Goal: Entertainment & Leisure: Consume media (video, audio)

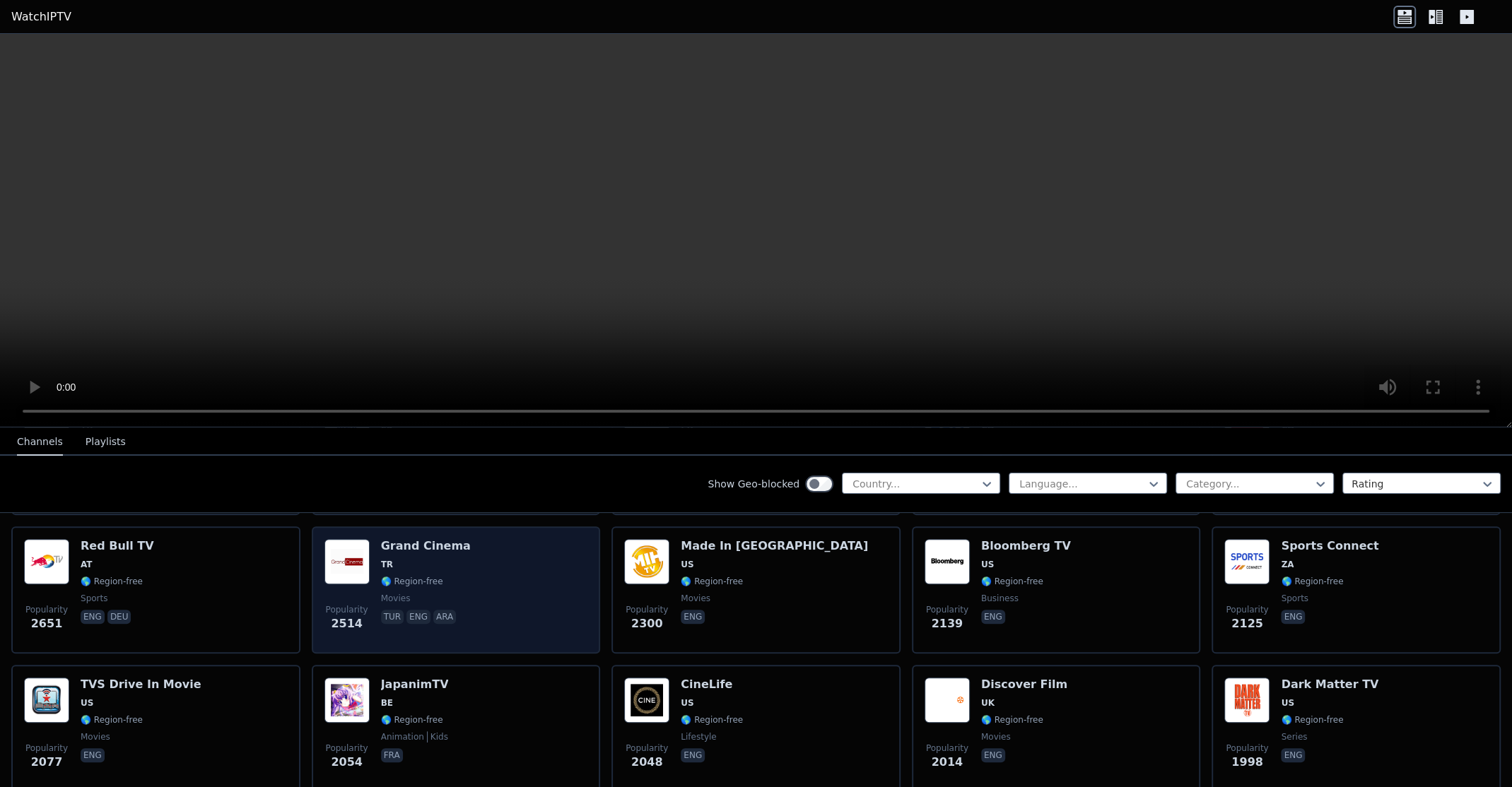
scroll to position [660, 0]
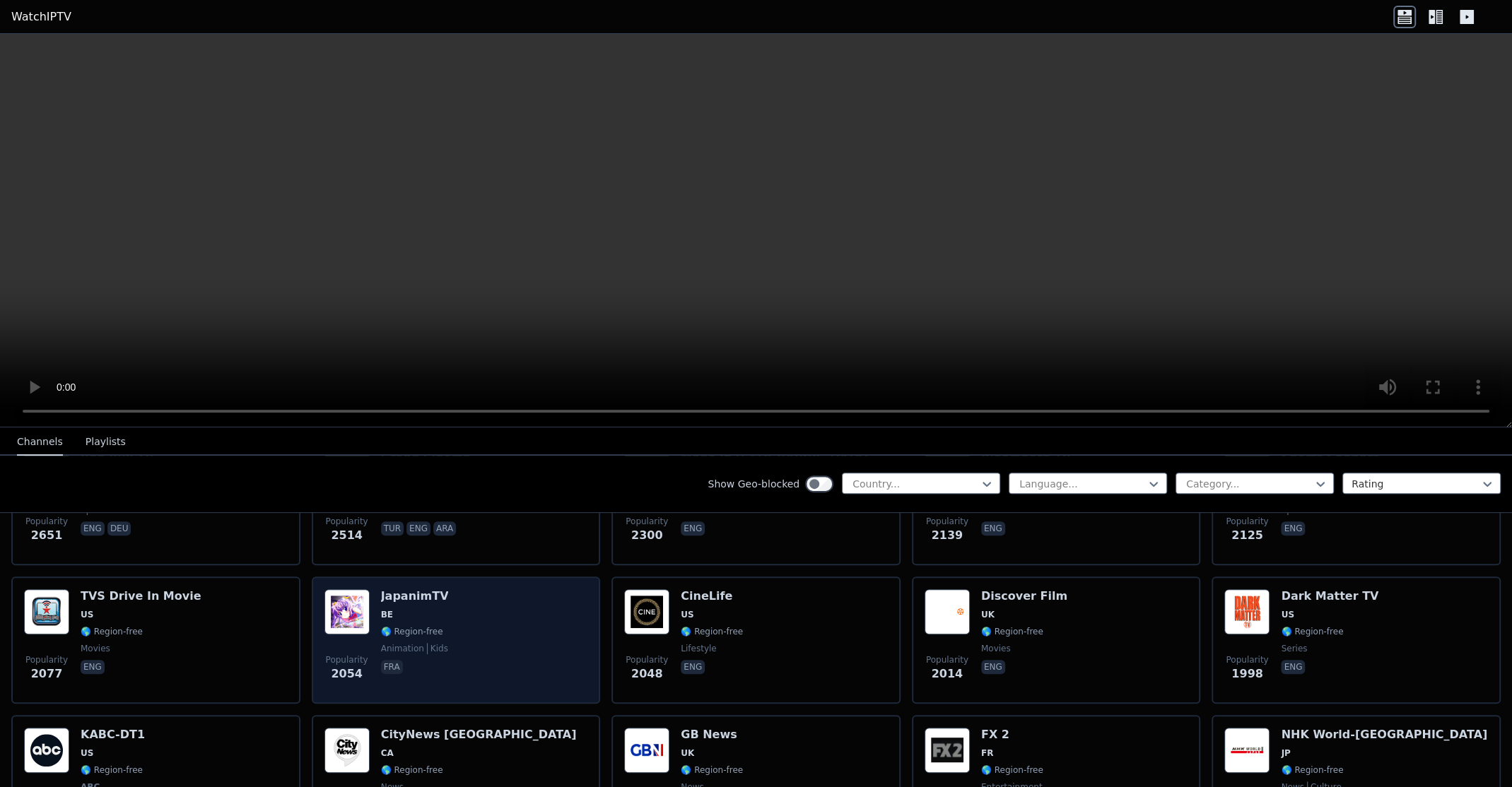
click at [416, 609] on span "BE" at bounding box center [415, 614] width 68 height 11
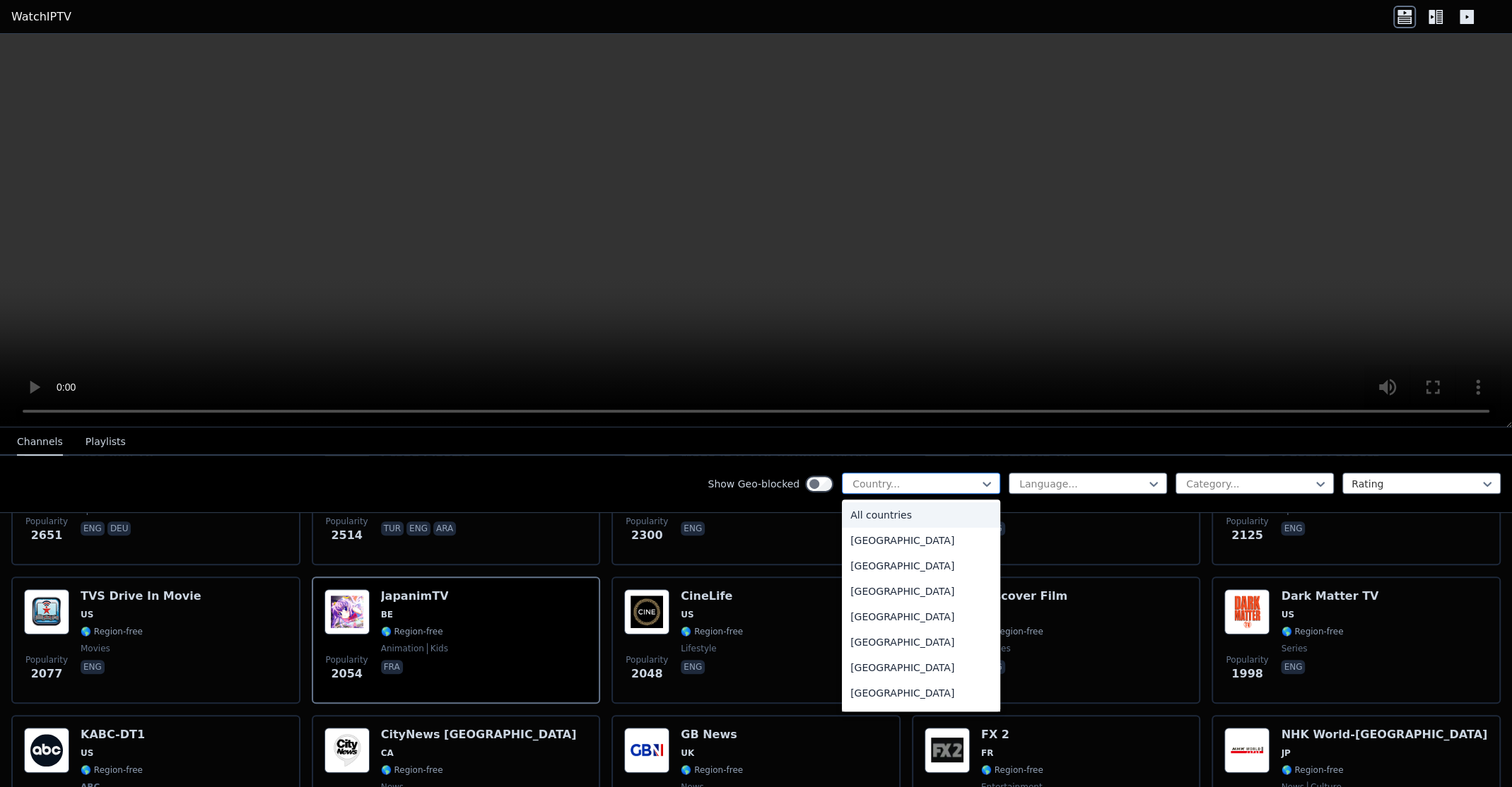
click at [938, 477] on div at bounding box center [915, 483] width 128 height 14
click at [1185, 480] on div at bounding box center [1249, 483] width 128 height 14
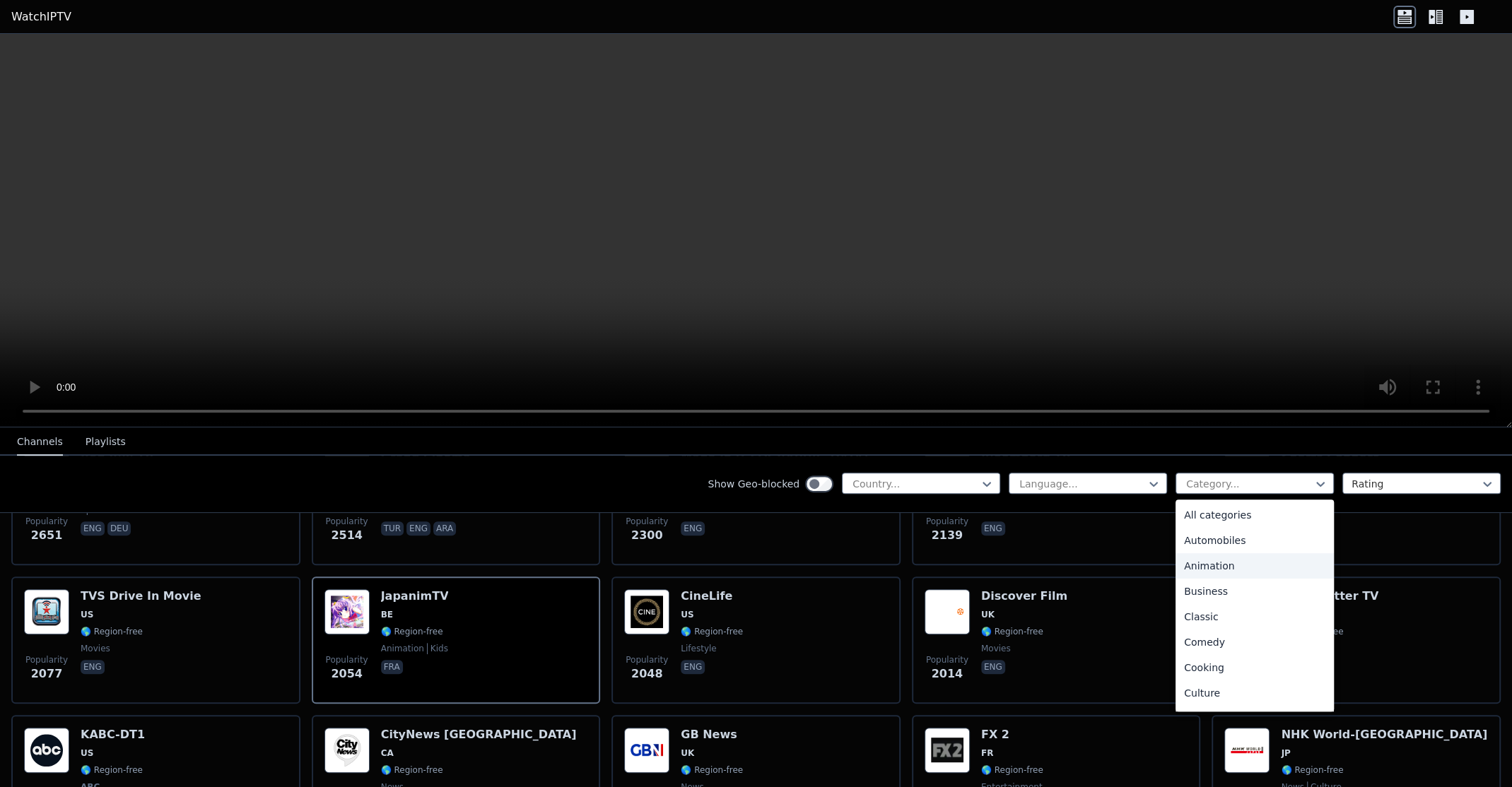
click at [1207, 555] on div "Animation" at bounding box center [1255, 566] width 159 height 26
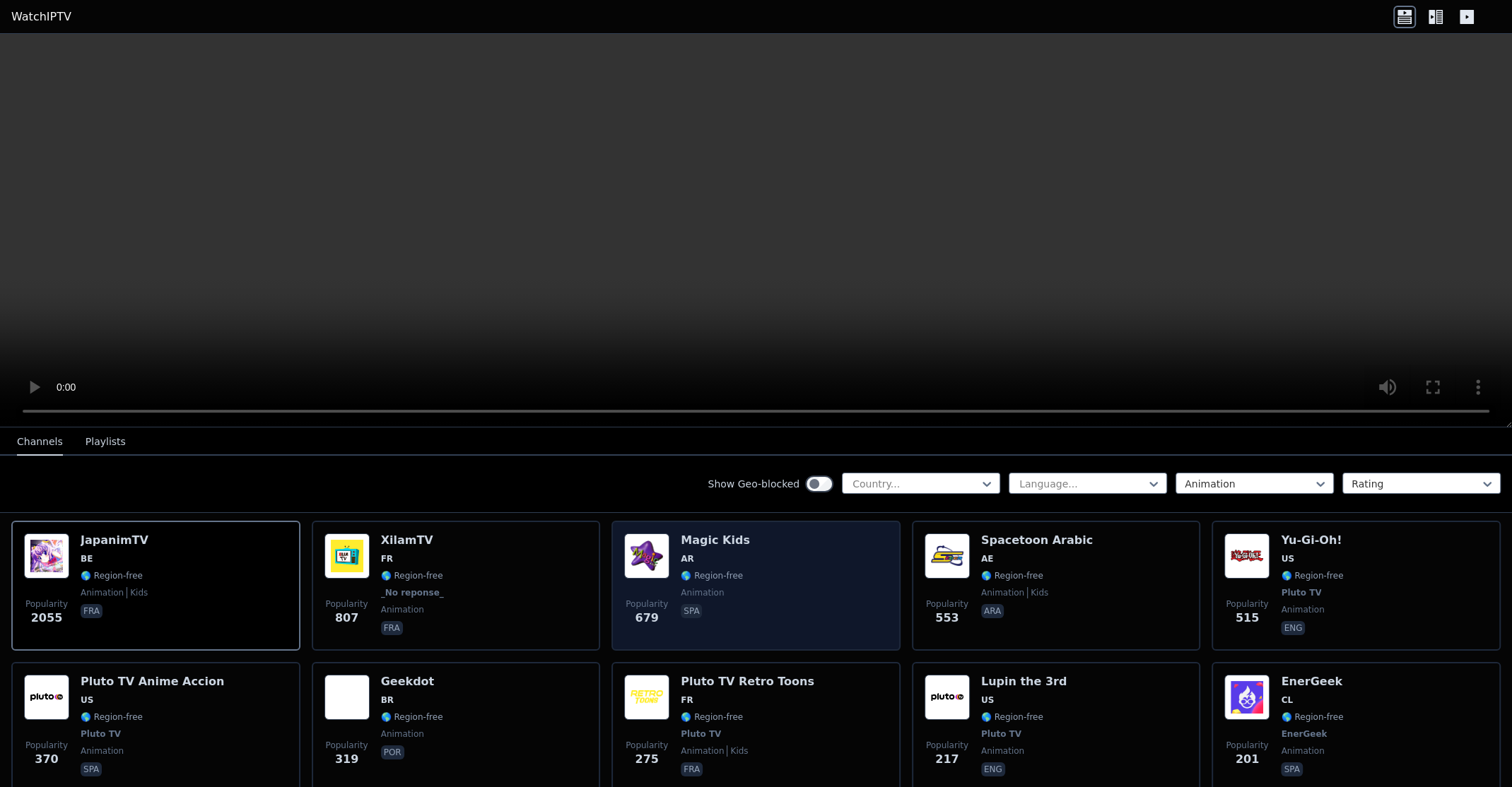
scroll to position [164, 0]
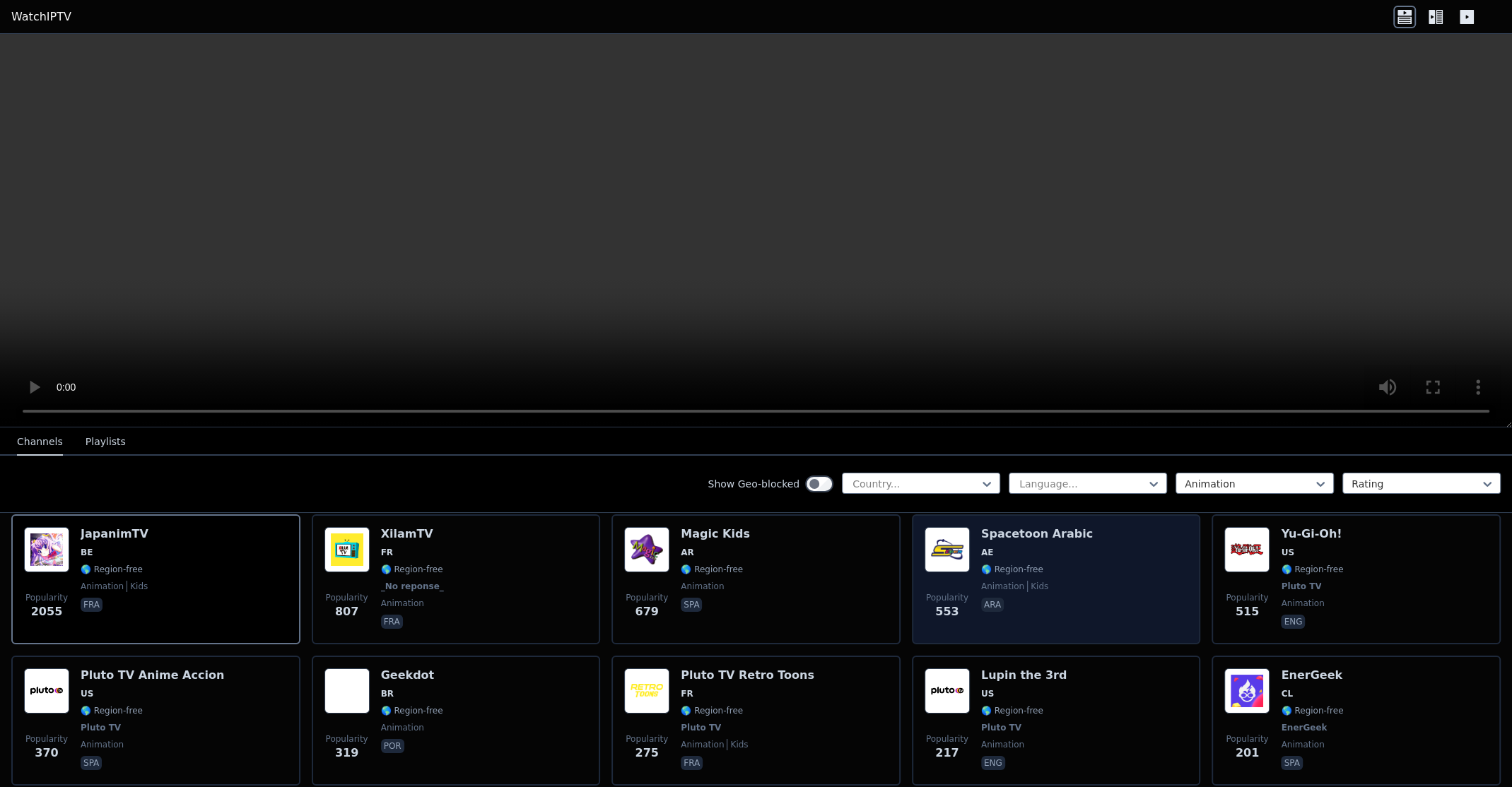
click at [929, 584] on span "Popularity 553" at bounding box center [947, 606] width 45 height 45
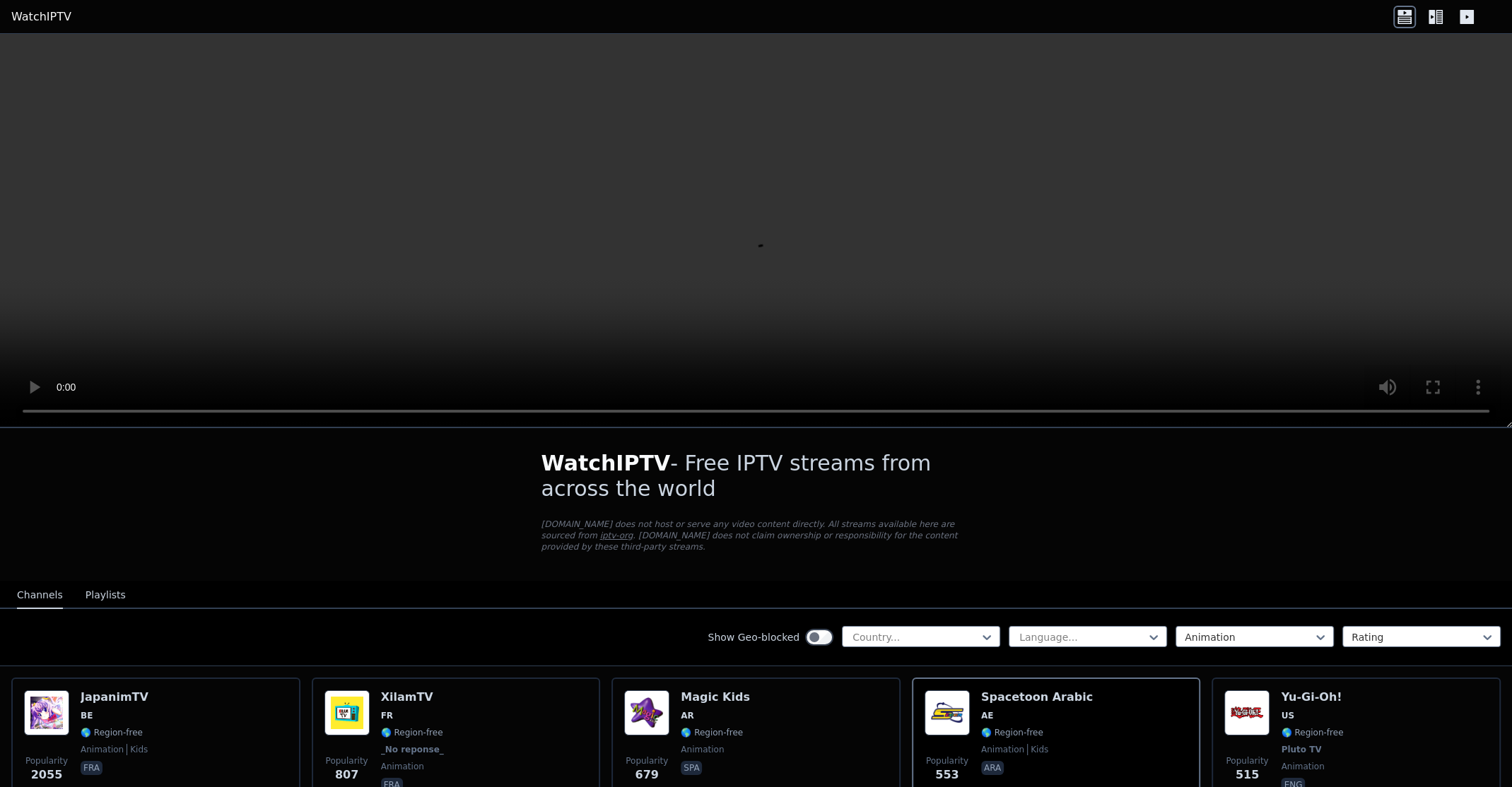
scroll to position [0, 0]
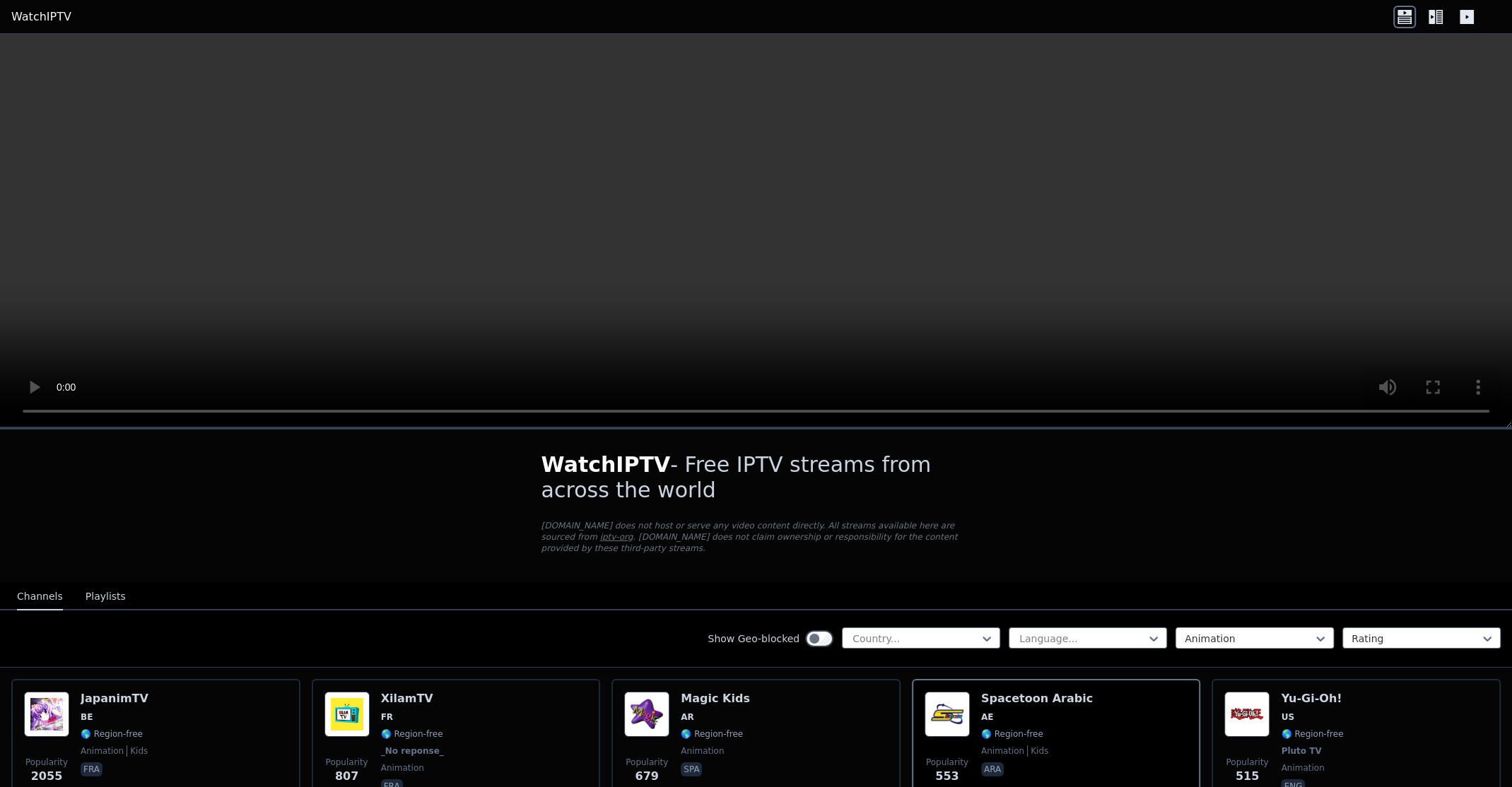
click at [1207, 634] on div "Animation" at bounding box center [1255, 638] width 159 height 21
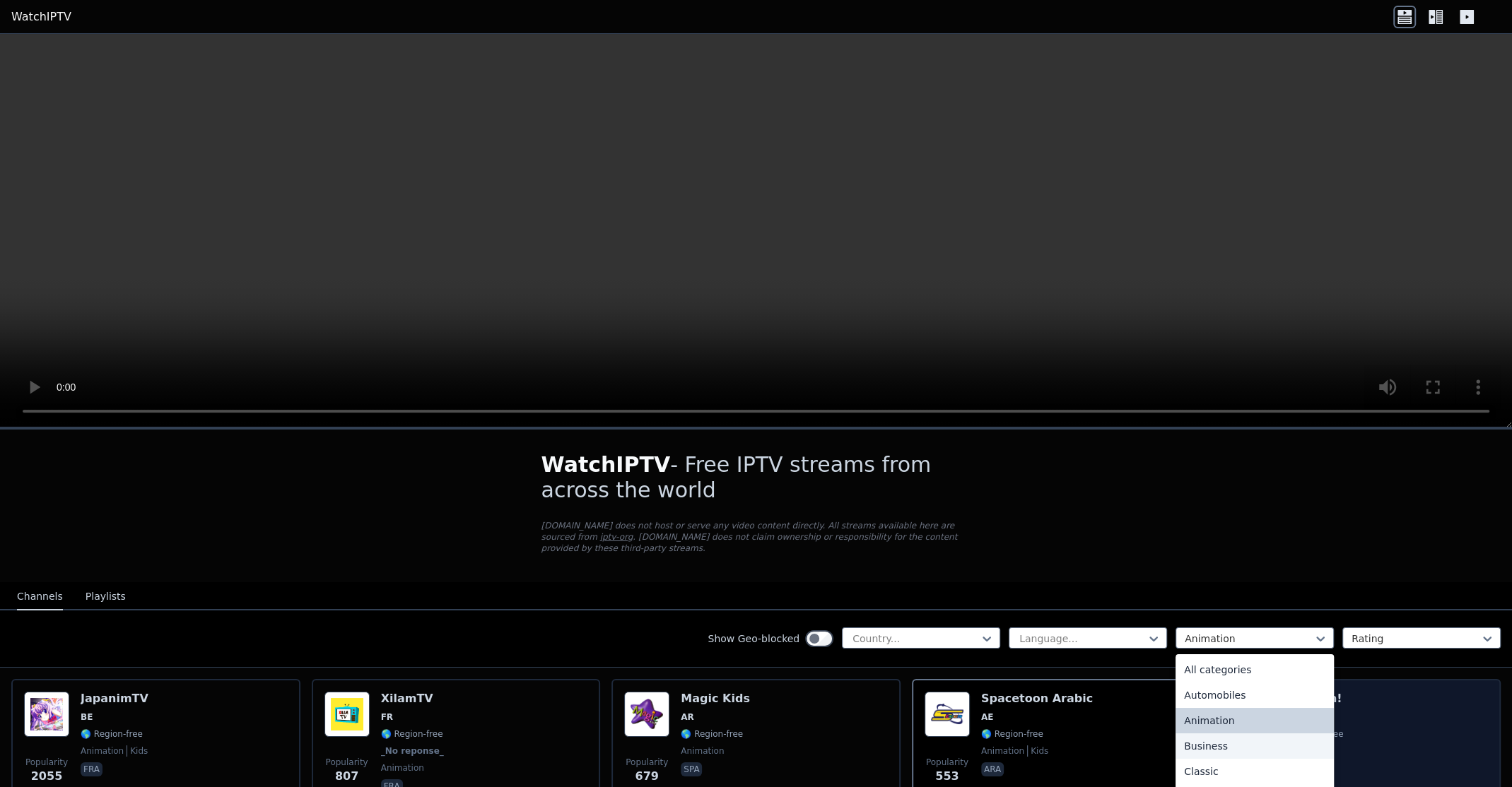
click at [1210, 741] on div "Business" at bounding box center [1255, 746] width 159 height 26
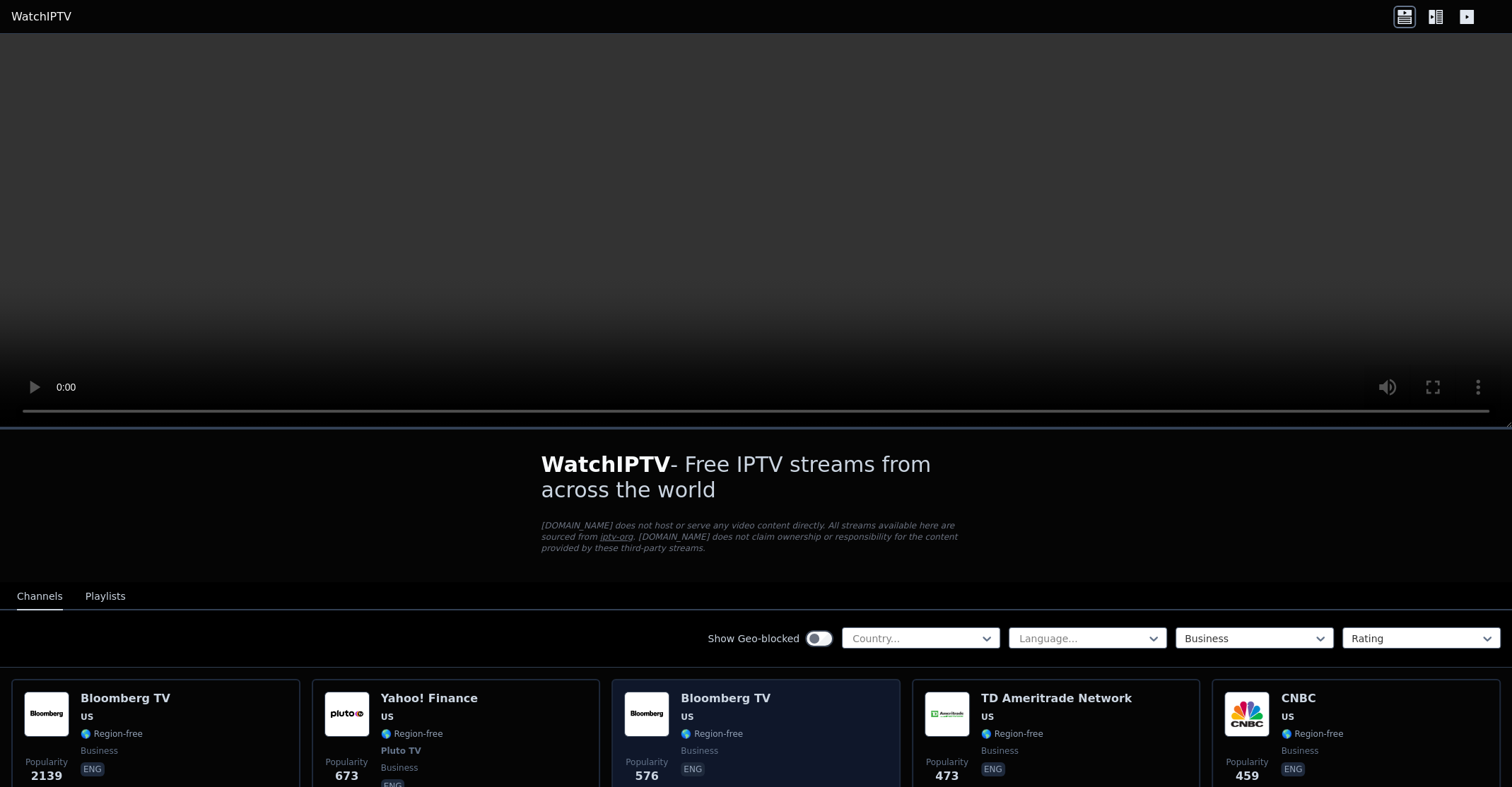
drag, startPoint x: 668, startPoint y: 727, endPoint x: 678, endPoint y: 724, distance: 10.4
click at [678, 725] on div "Popularity 576 Bloomberg TV US 🌎 Region-free business eng" at bounding box center [756, 744] width 264 height 104
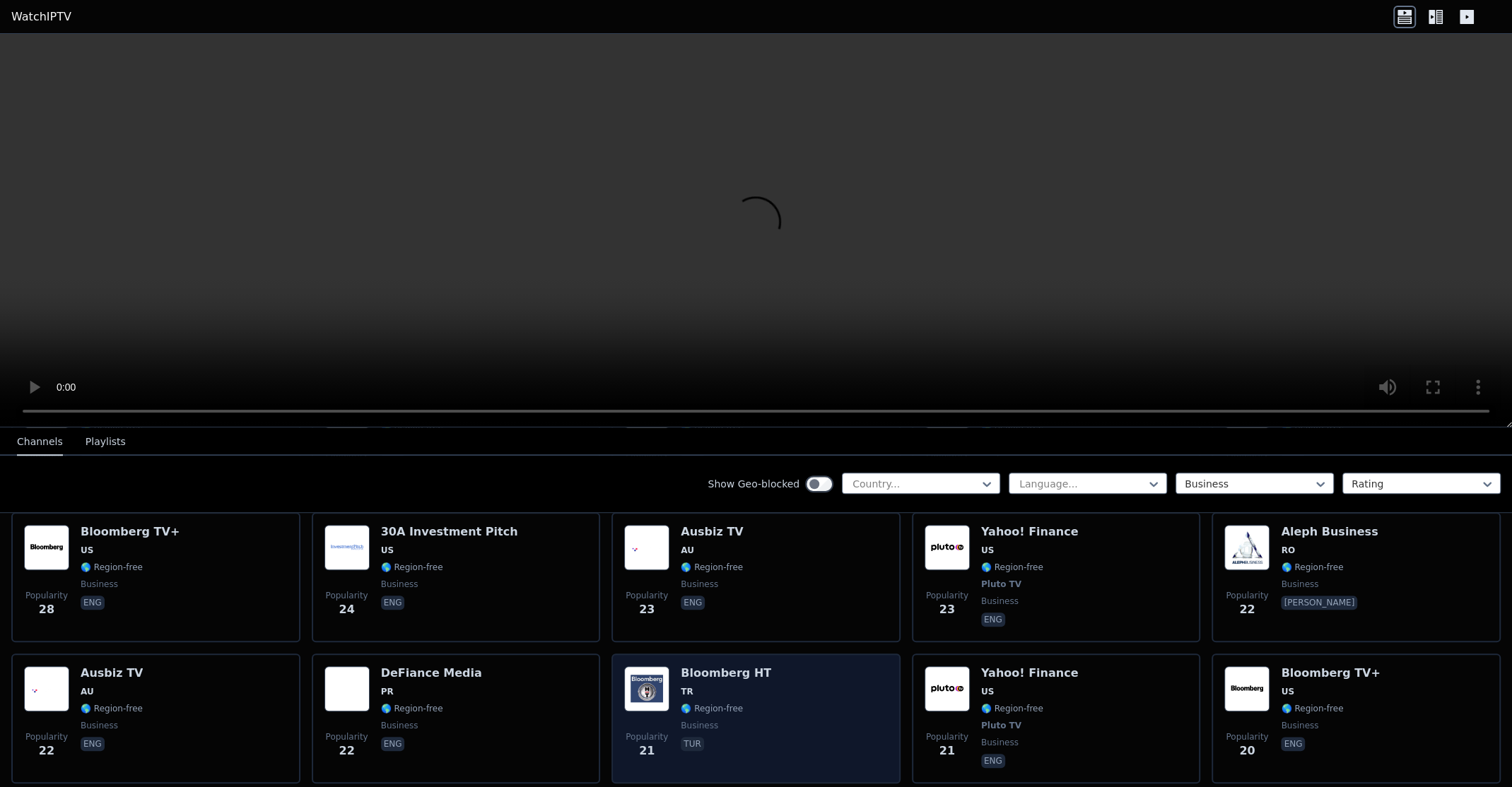
scroll to position [1154, 0]
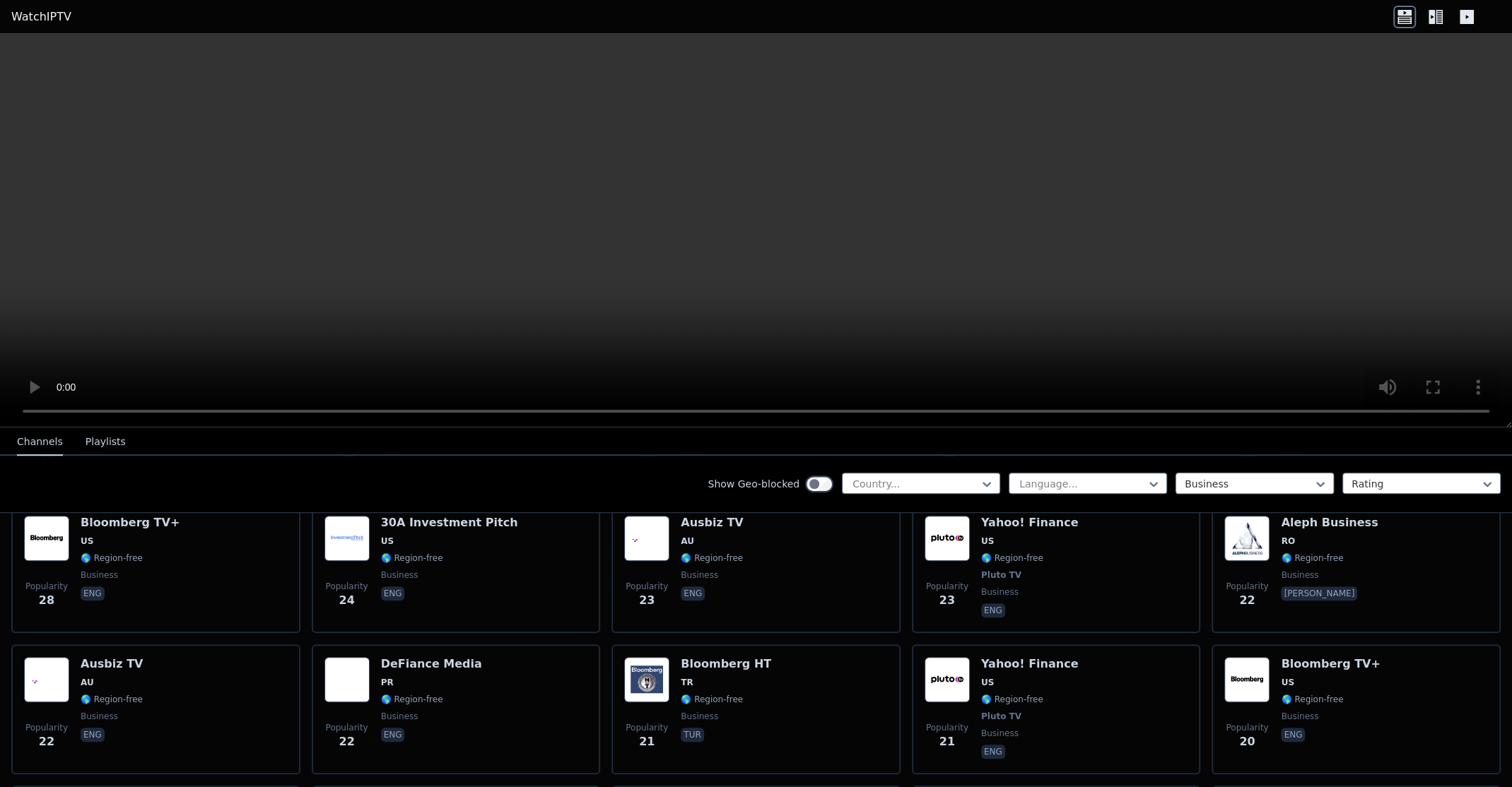
click at [1186, 488] on div at bounding box center [1249, 483] width 128 height 14
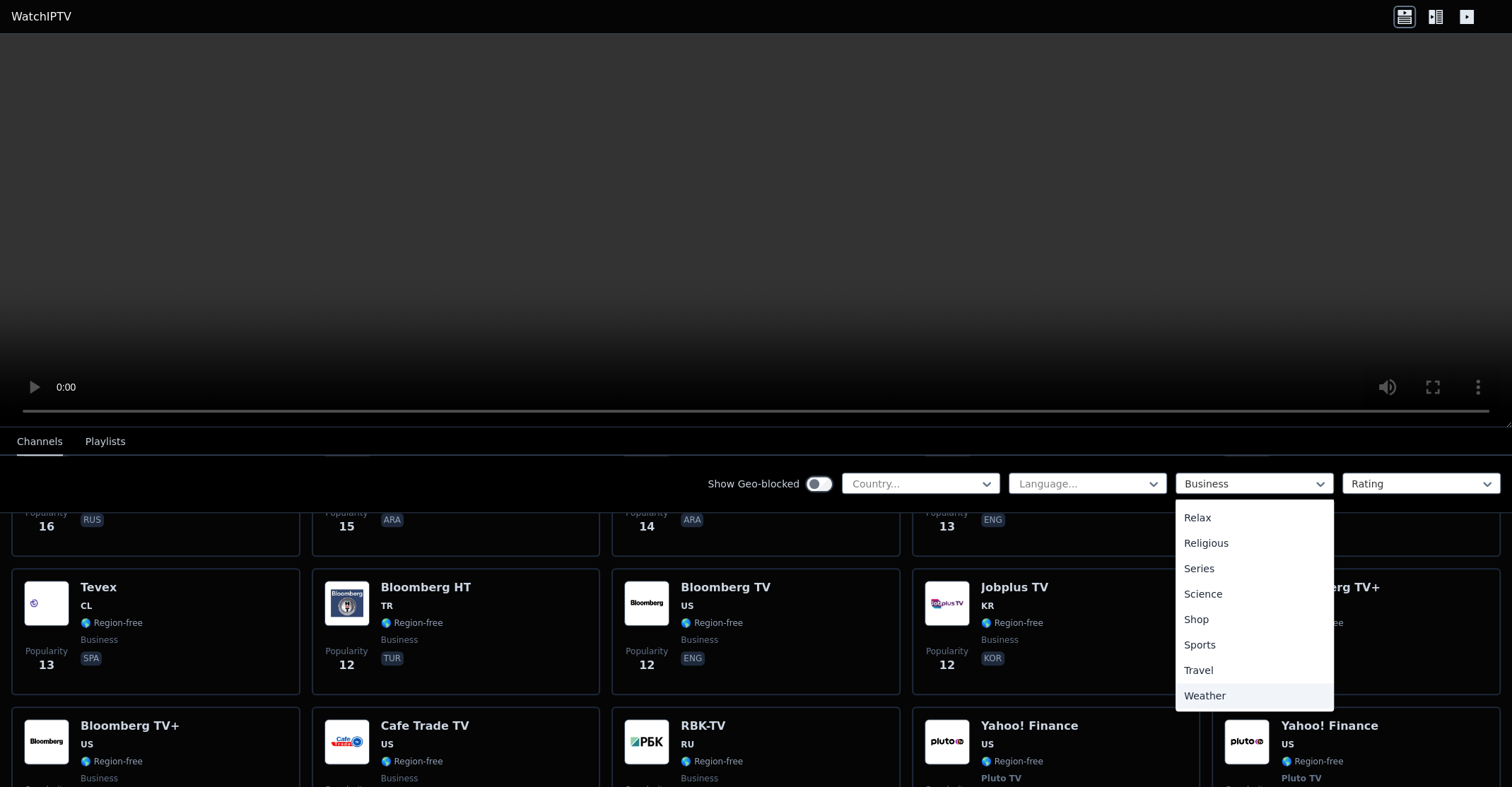
scroll to position [316, 0]
click at [1201, 584] on div "Movies" at bounding box center [1255, 581] width 159 height 26
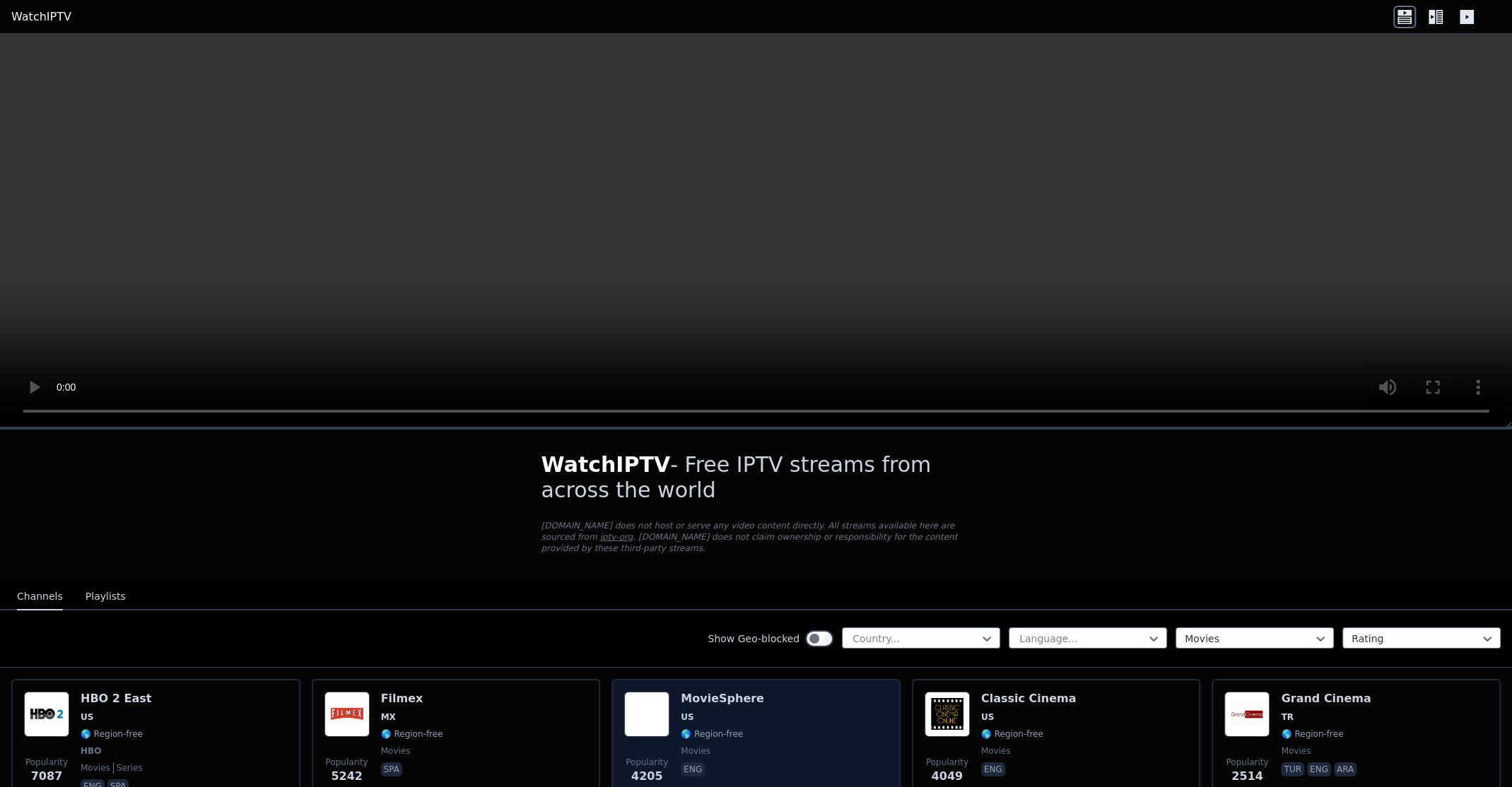
scroll to position [164, 0]
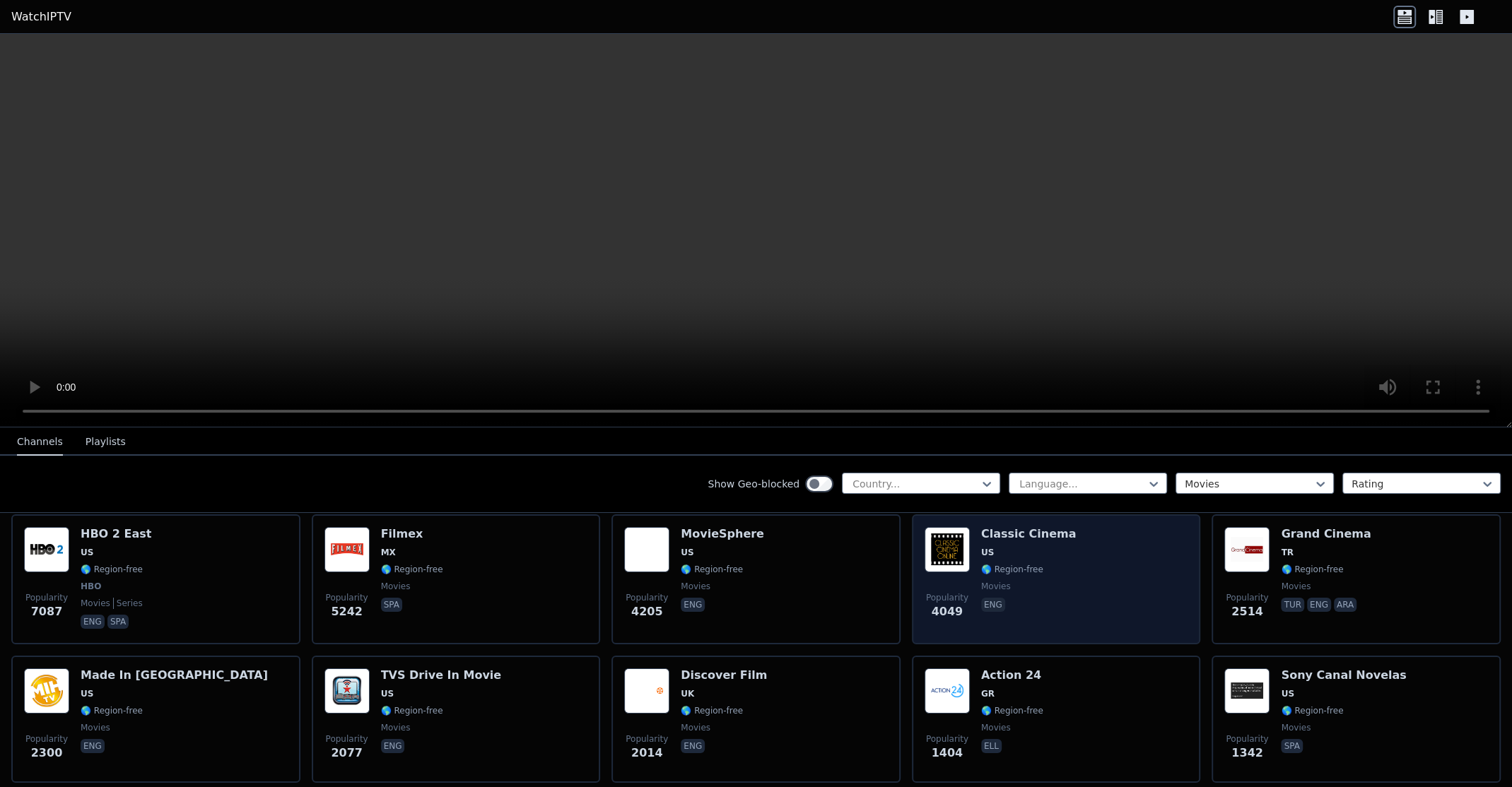
click at [1074, 542] on div "Popularity 4049 Classic Cinema US 🌎 Region-free movies eng" at bounding box center [1057, 578] width 264 height 104
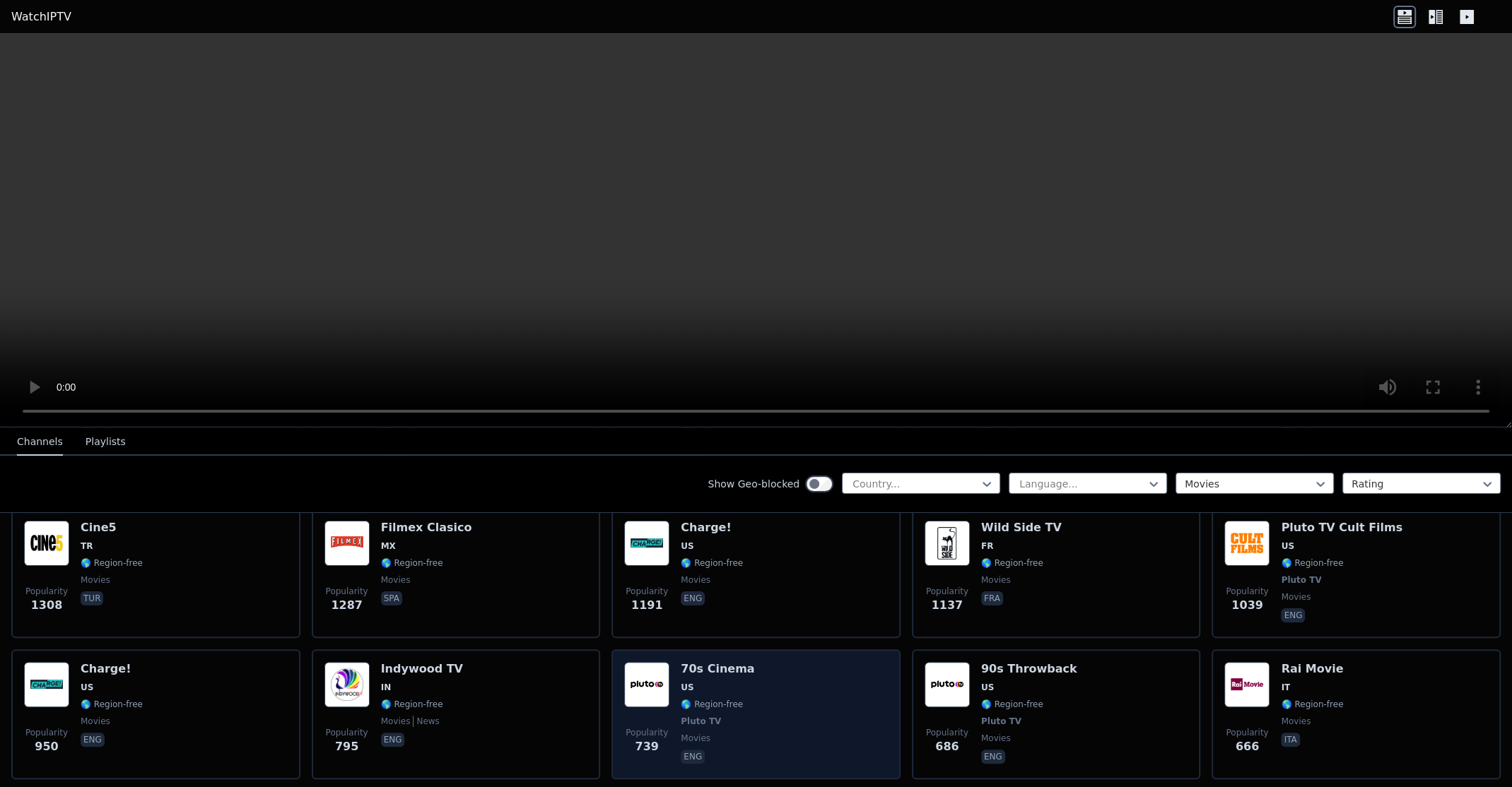
scroll to position [495, 0]
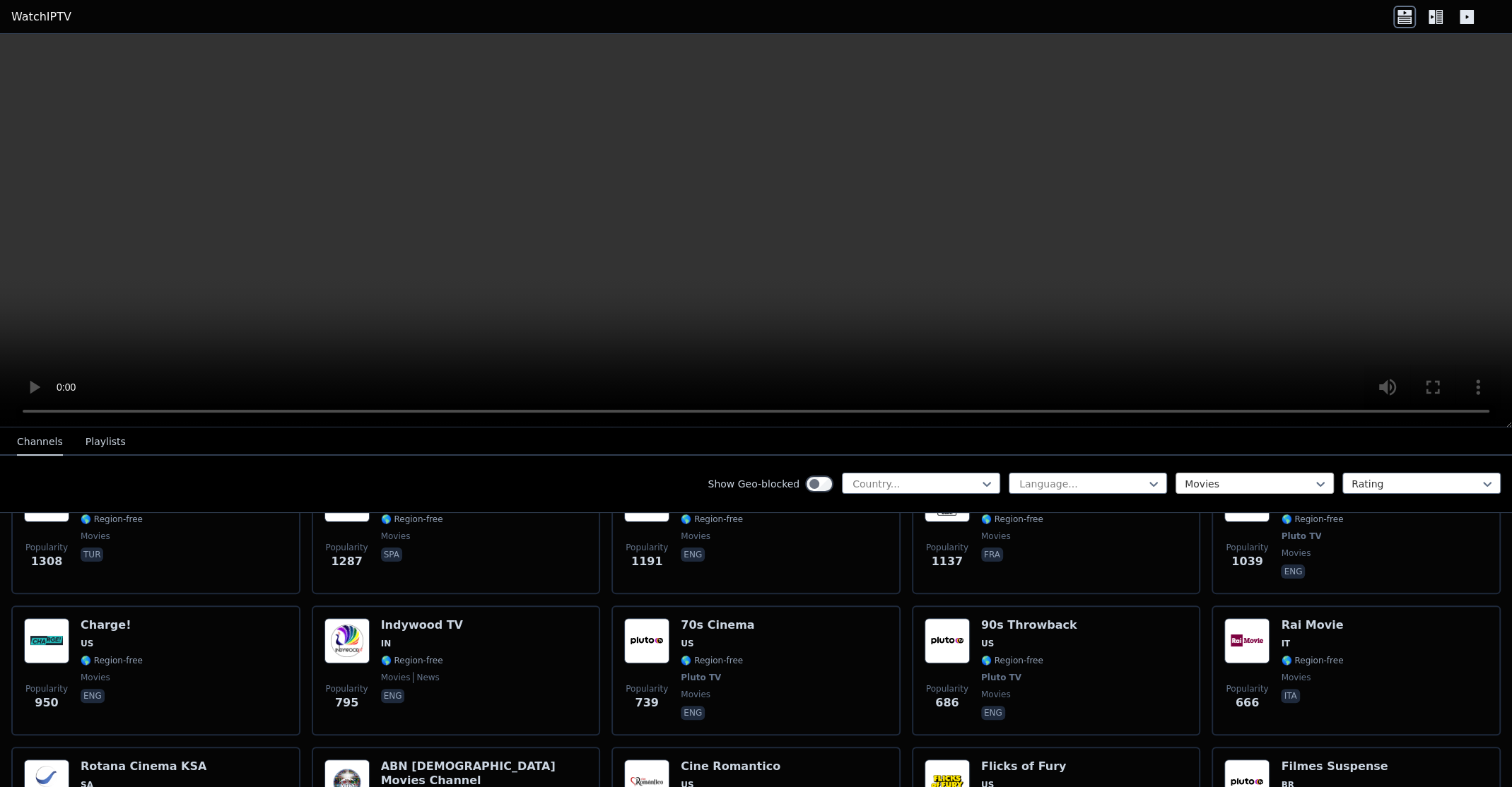
click at [1250, 480] on div at bounding box center [1249, 483] width 128 height 14
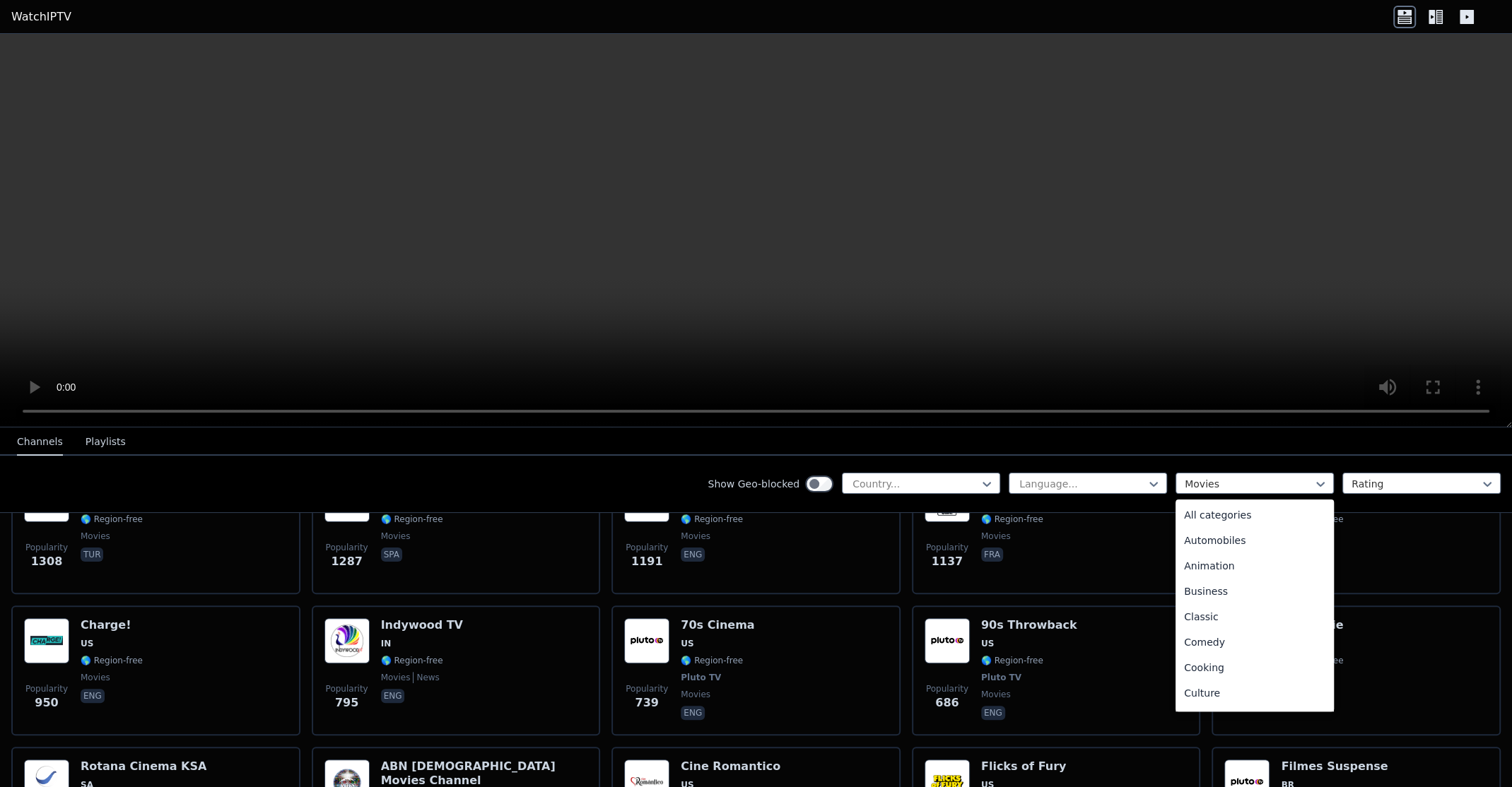
scroll to position [207, 0]
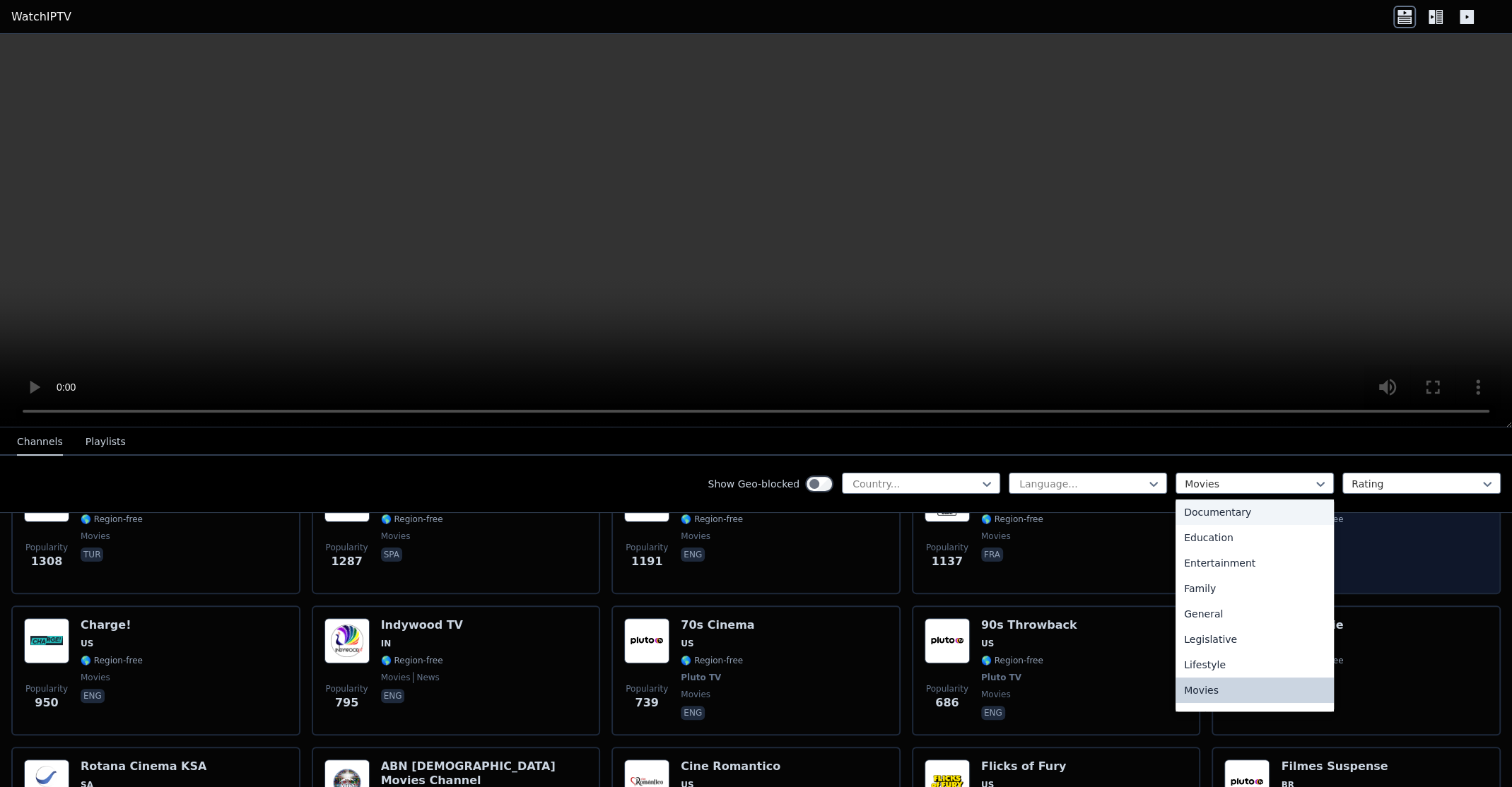
click at [1210, 518] on div "Documentary" at bounding box center [1255, 513] width 159 height 26
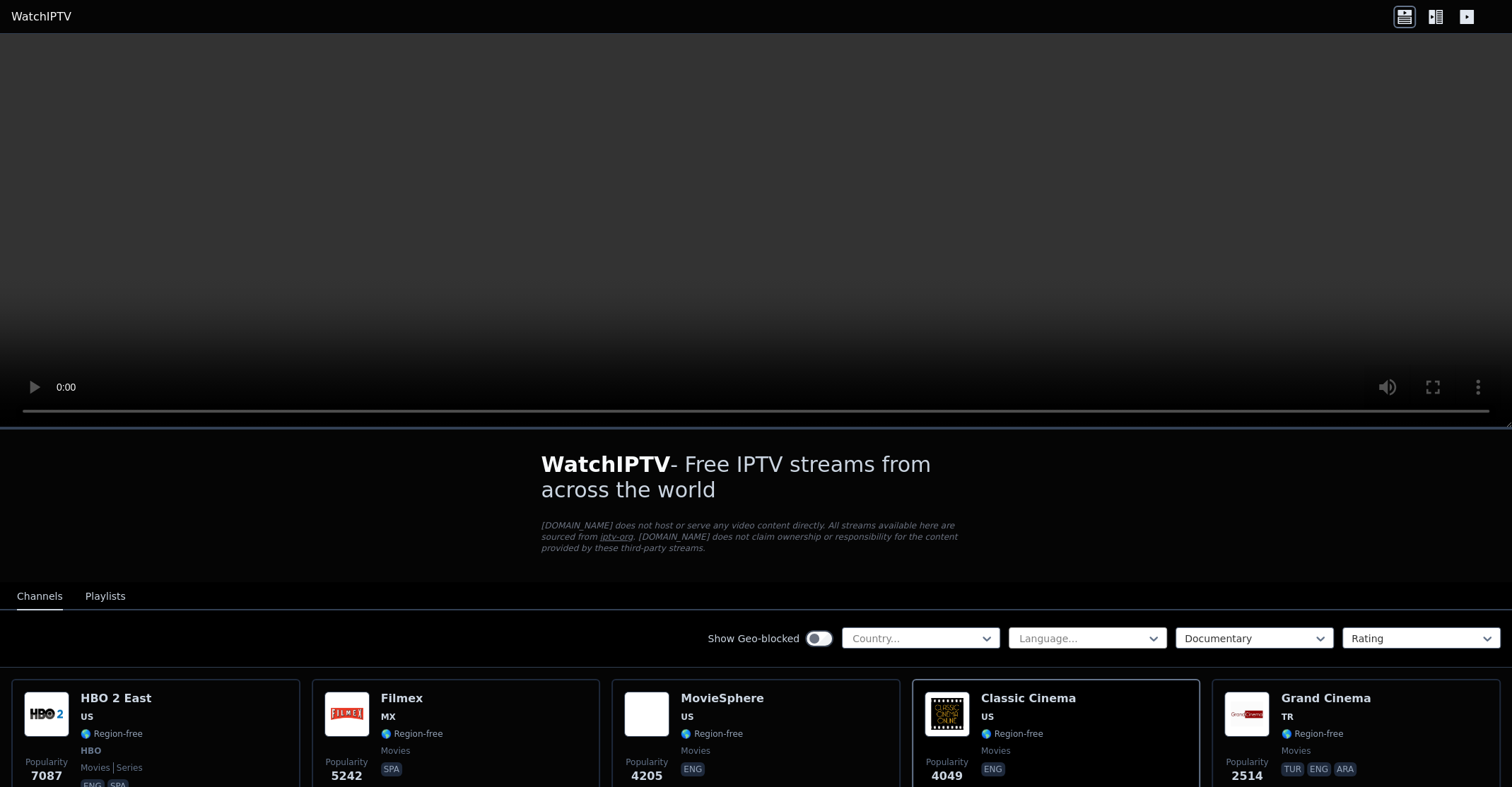
click at [1036, 632] on div at bounding box center [1082, 638] width 128 height 14
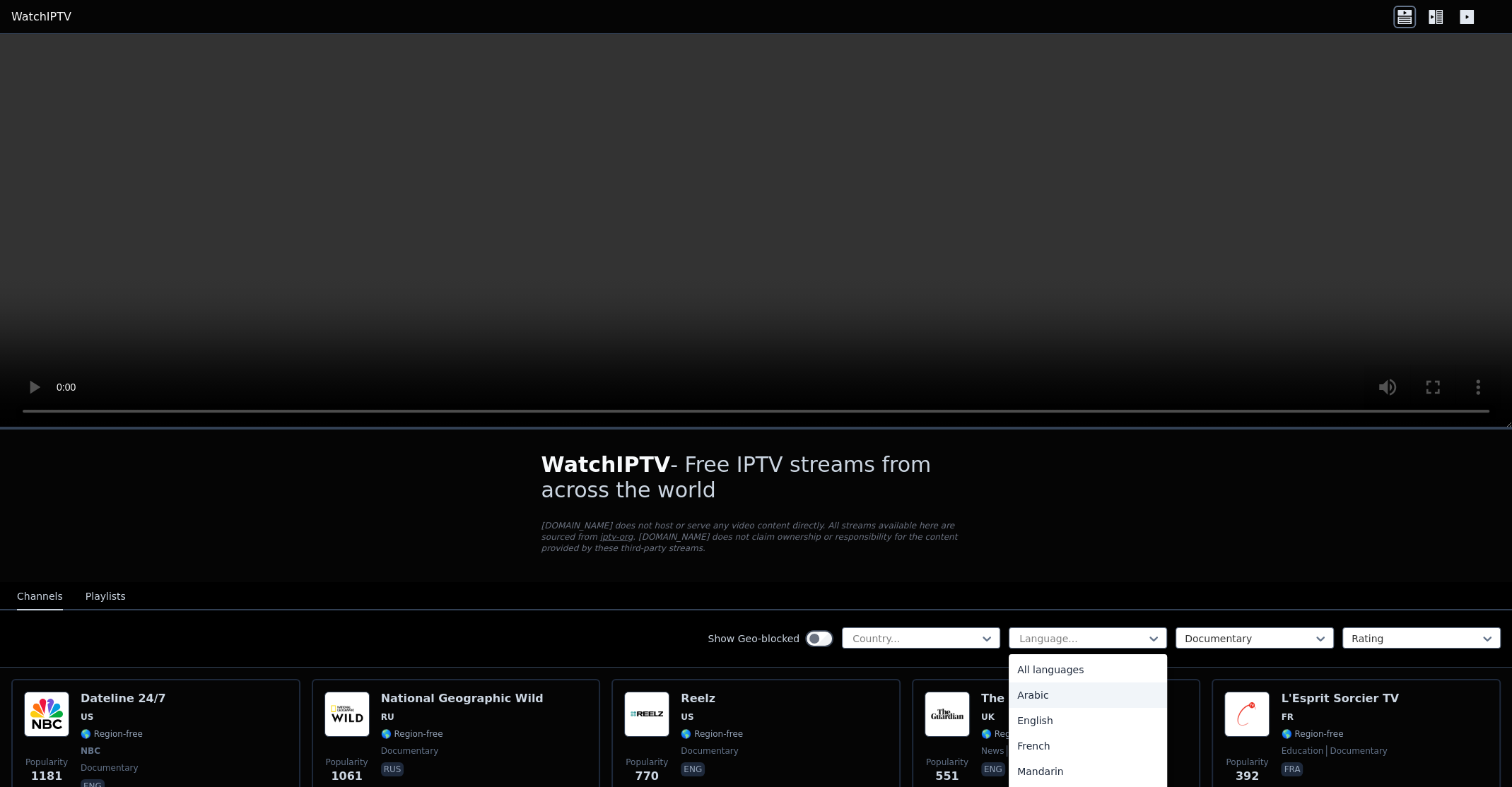
click at [1041, 683] on div "Arabic" at bounding box center [1088, 696] width 159 height 26
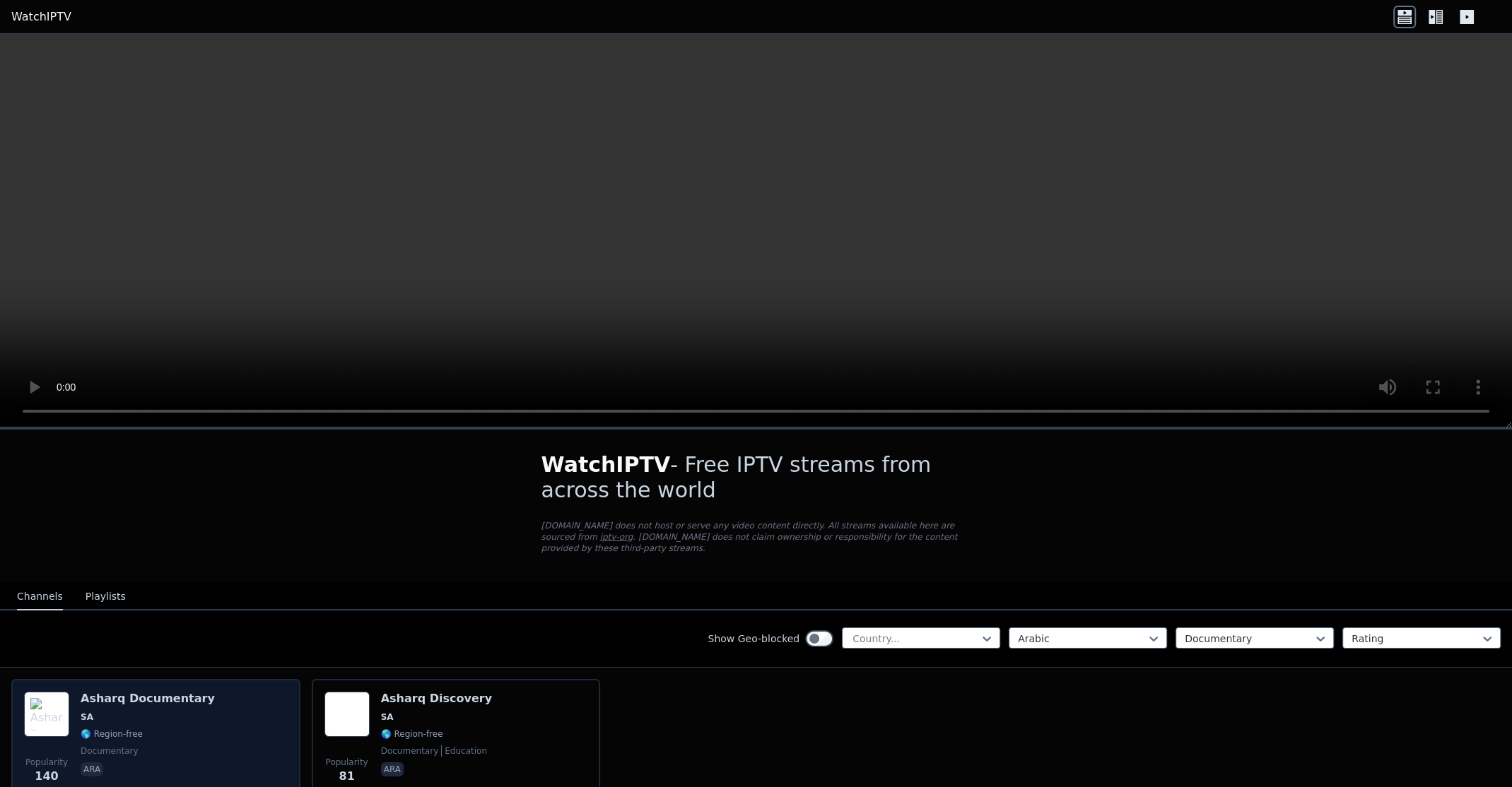
click at [210, 714] on div "Popularity 140 Asharq Documentary SA 🌎 Region-free documentary ara" at bounding box center [156, 743] width 264 height 101
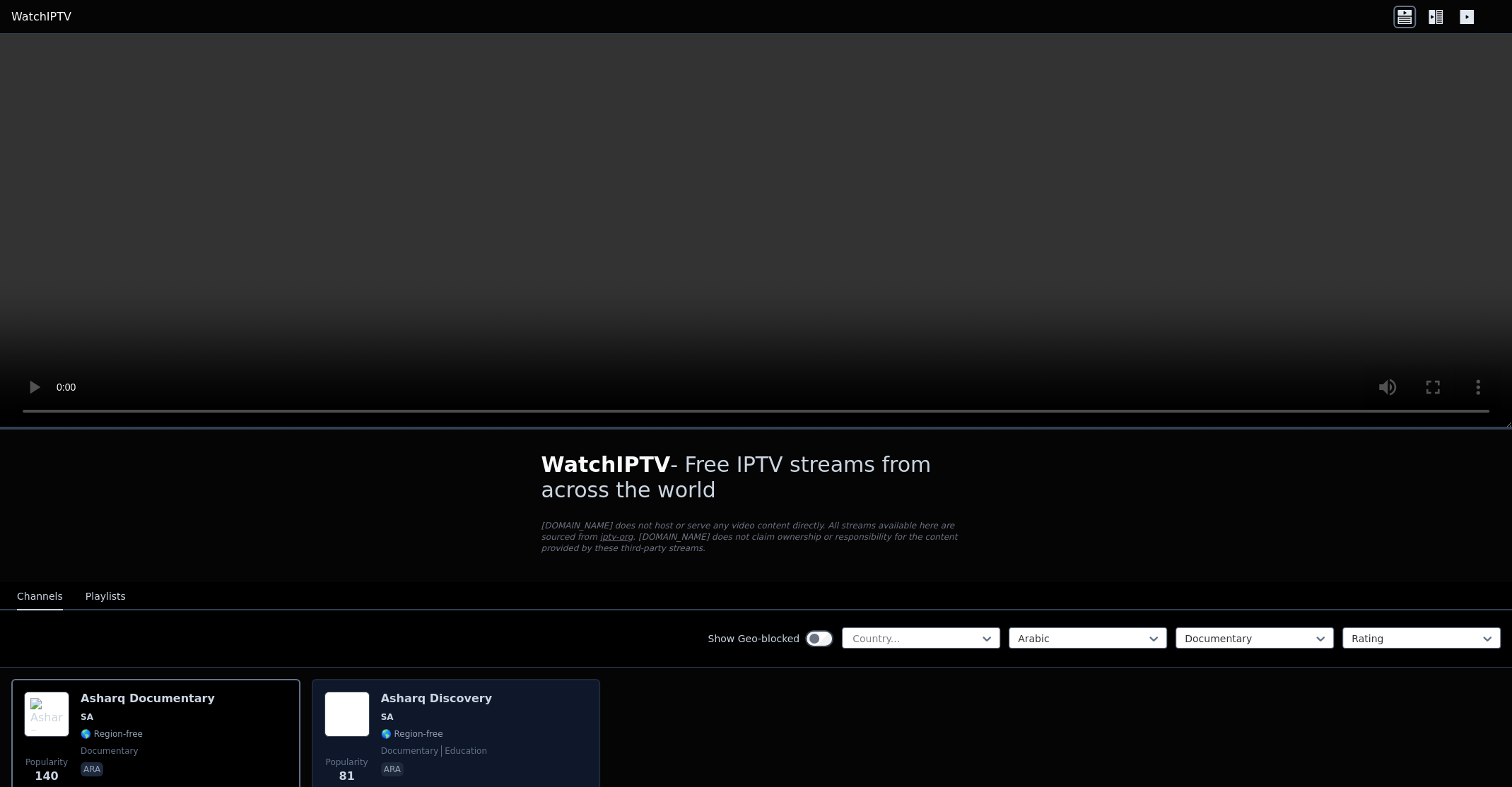
click at [498, 723] on div "Popularity 81 Asharq Discovery SA 🌎 Region-free documentary education ara" at bounding box center [457, 743] width 264 height 101
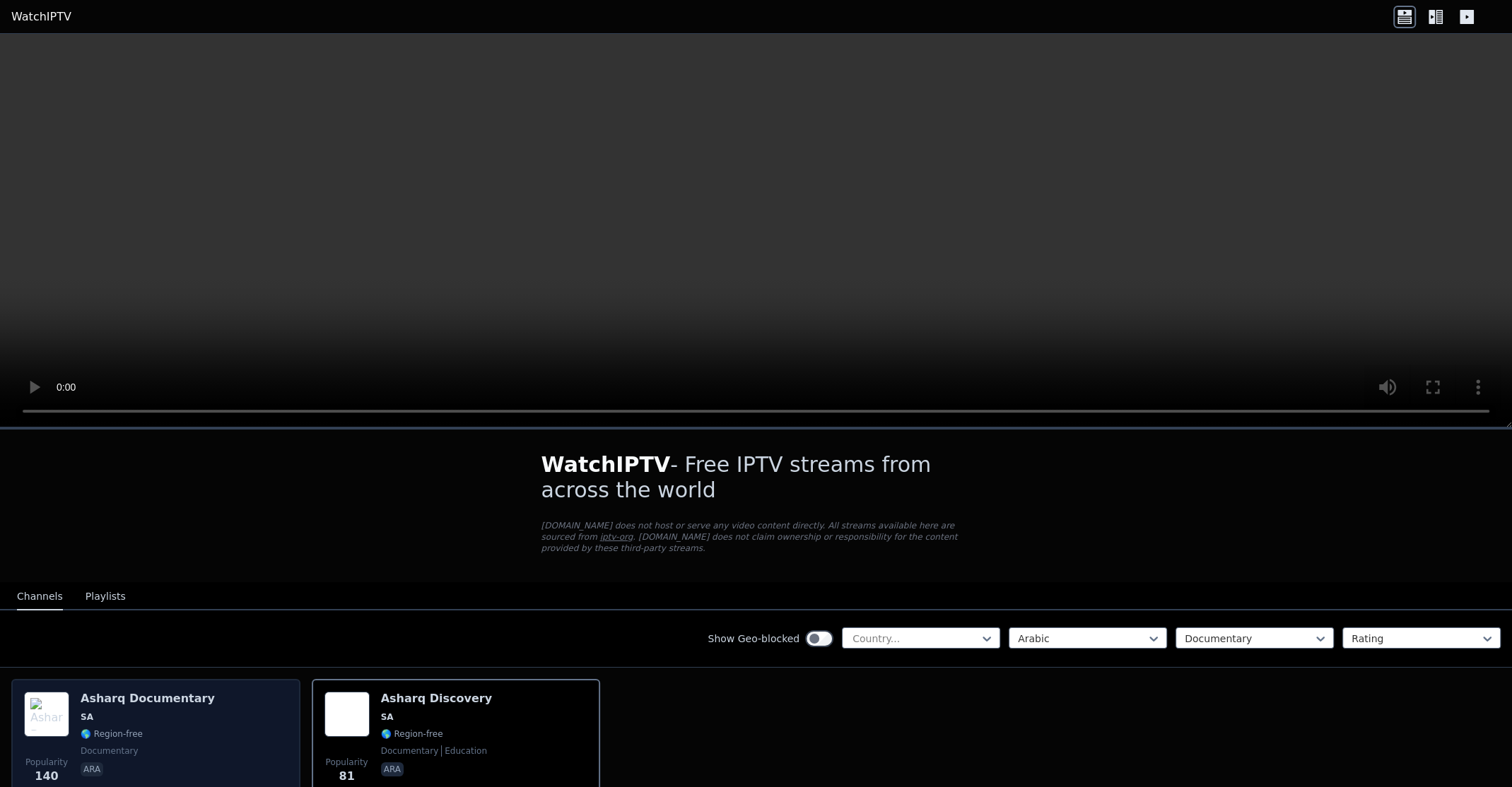
click at [153, 711] on span "SA" at bounding box center [148, 717] width 135 height 11
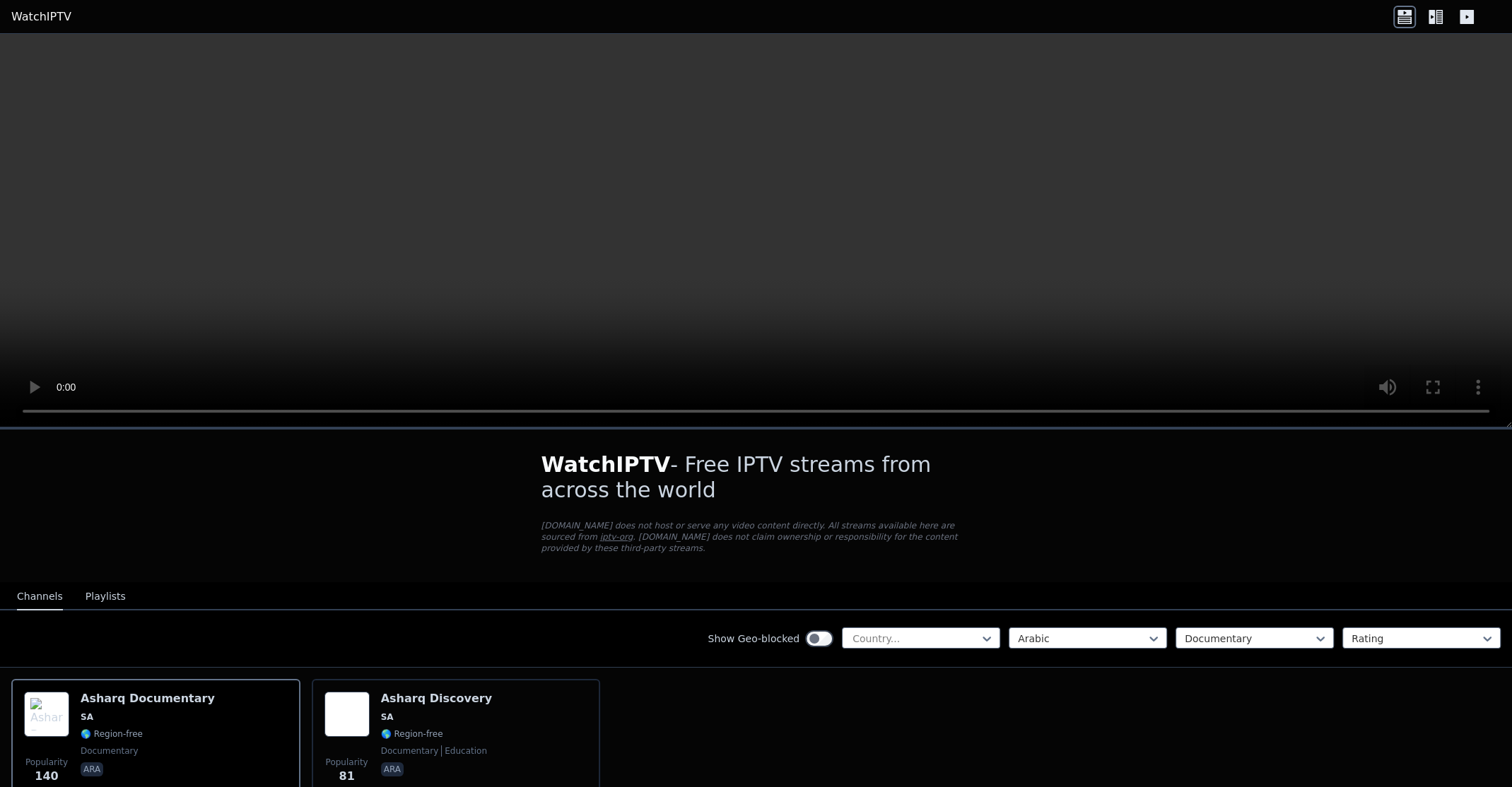
click at [798, 210] on video at bounding box center [756, 231] width 1512 height 394
click at [774, 228] on video at bounding box center [756, 231] width 1512 height 394
click at [760, 192] on video at bounding box center [756, 231] width 1512 height 394
